Goal: Task Accomplishment & Management: Manage account settings

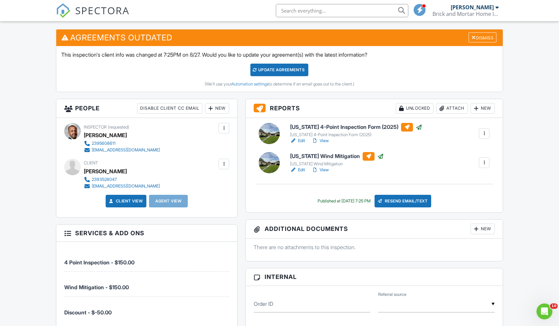
click at [74, 12] on link "SPECTORA" at bounding box center [93, 16] width 74 height 14
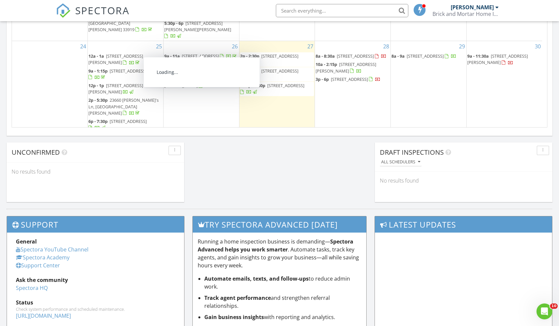
scroll to position [101, 0]
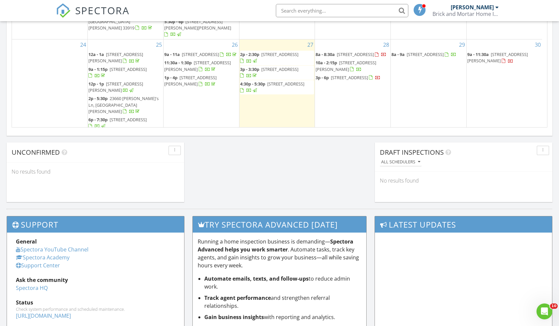
click at [265, 51] on span "3241 11th Ave SW, Naples 34117" at bounding box center [279, 54] width 37 height 6
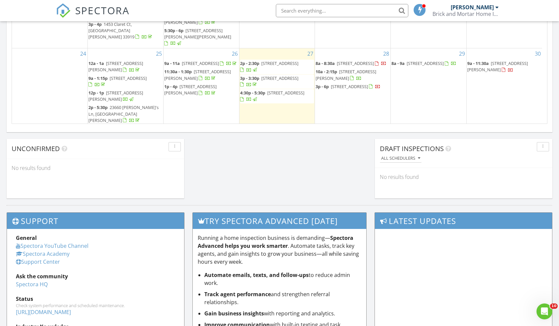
scroll to position [87, 0]
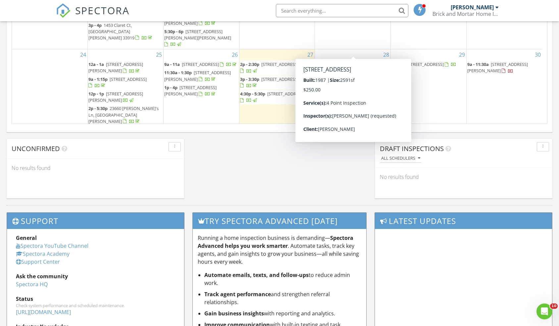
click at [326, 61] on span "8a - 8:30a" at bounding box center [325, 64] width 19 height 6
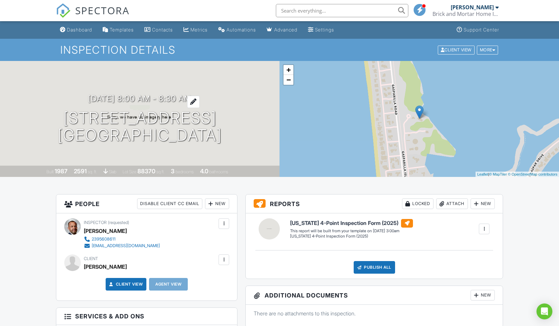
click at [128, 100] on h3 "08/28/2025 8:00 am - 8:30 am" at bounding box center [139, 98] width 103 height 9
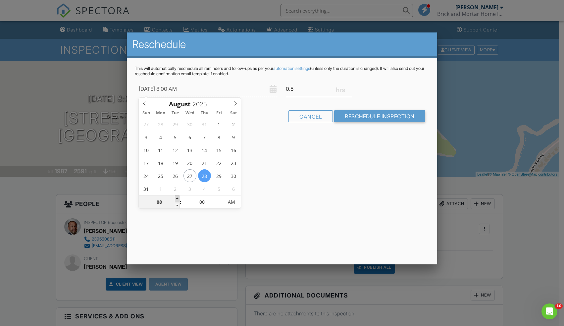
type input "08/28/2025 9:00 AM"
type input "09"
click at [179, 197] on span at bounding box center [177, 198] width 5 height 7
type input "08/28/2025 10:00 AM"
type input "10"
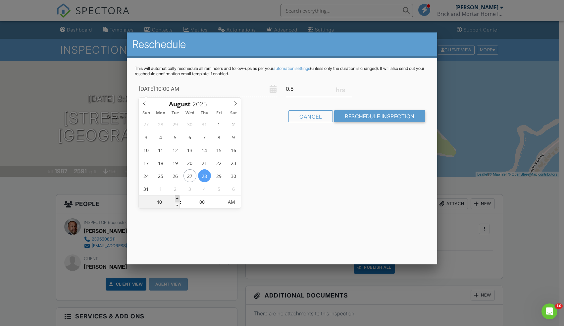
click at [179, 197] on span at bounding box center [177, 198] width 5 height 7
type input "08/28/2025 11:00 AM"
type input "11"
click at [179, 197] on span at bounding box center [177, 198] width 5 height 7
type input "08/28/2025 12:00 PM"
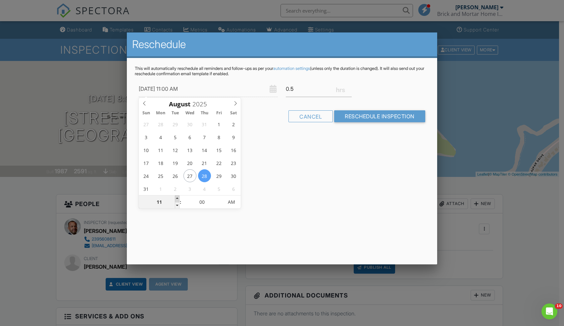
type input "12"
click at [179, 197] on span at bounding box center [177, 198] width 5 height 7
type input "[DATE] 1:00 PM"
type input "01"
click at [179, 197] on span at bounding box center [177, 198] width 5 height 7
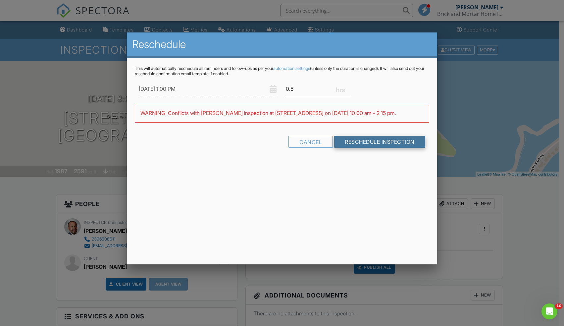
click at [365, 148] on input "Reschedule Inspection" at bounding box center [379, 142] width 91 height 12
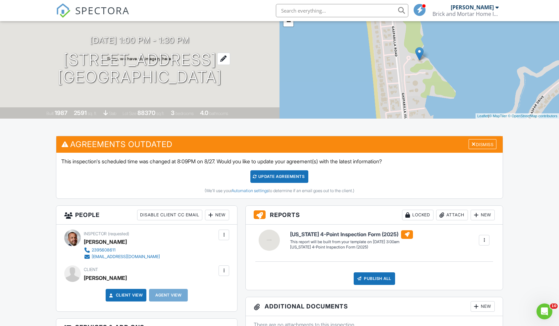
scroll to position [58, 0]
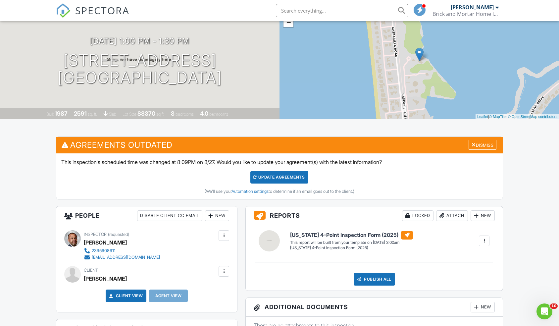
click at [101, 8] on span "SPECTORA" at bounding box center [102, 10] width 54 height 14
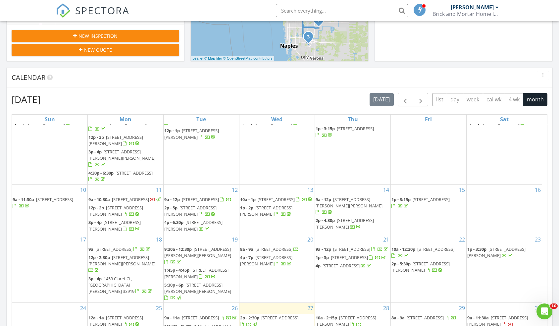
scroll to position [120, 0]
